Goal: Task Accomplishment & Management: Complete application form

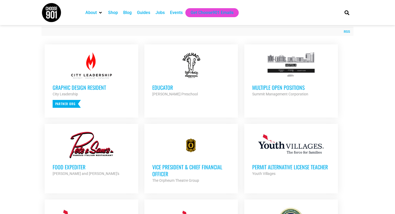
scroll to position [197, 0]
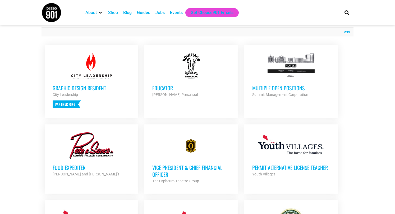
click at [157, 88] on h3 "Educator" at bounding box center [191, 88] width 78 height 7
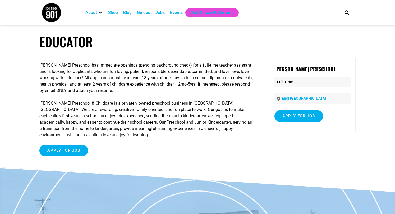
click at [25, 117] on article "Educator [PERSON_NAME] Preschool has immediate openings (pending background che…" at bounding box center [197, 100] width 395 height 133
click at [21, 90] on article "Educator [PERSON_NAME] Preschool has immediate openings (pending background che…" at bounding box center [197, 100] width 395 height 133
click at [20, 78] on article "Educator [PERSON_NAME] Preschool has immediate openings (pending background che…" at bounding box center [197, 100] width 395 height 133
click at [160, 139] on div "[PERSON_NAME] Preschool has immediate openings (pending background check) for a…" at bounding box center [146, 109] width 215 height 103
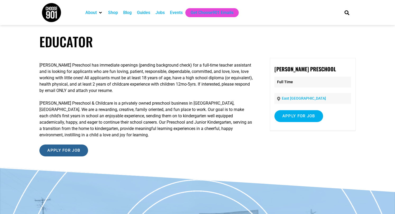
click at [51, 147] on input "Apply for job" at bounding box center [63, 151] width 49 height 12
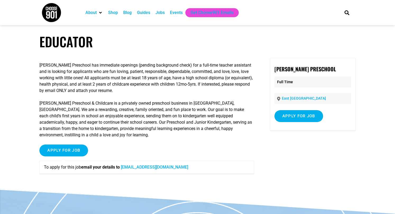
click at [52, 10] on img at bounding box center [51, 13] width 20 height 20
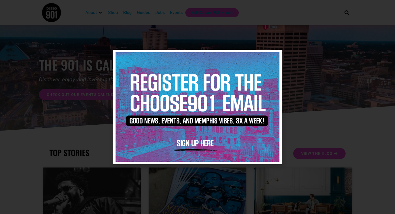
click at [276, 56] on icon "Close" at bounding box center [275, 57] width 4 height 4
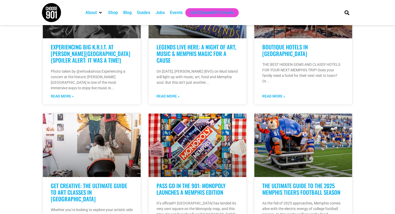
scroll to position [301, 0]
